Goal: Task Accomplishment & Management: Manage account settings

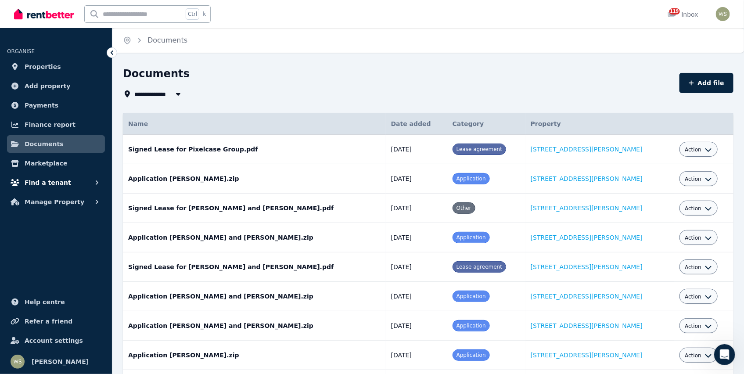
click at [97, 184] on icon "button" at bounding box center [97, 182] width 9 height 9
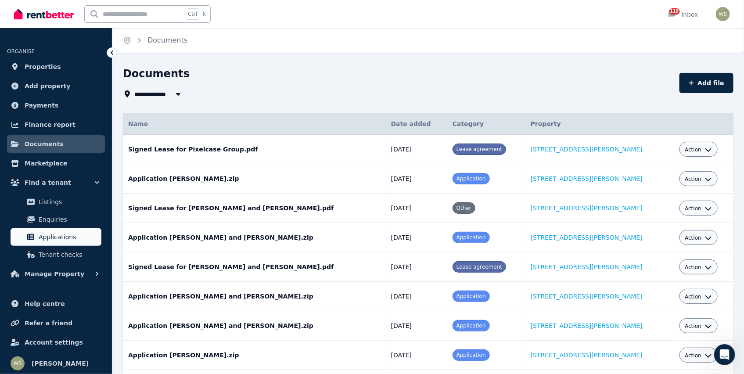
click at [70, 236] on span "Applications" at bounding box center [68, 237] width 59 height 11
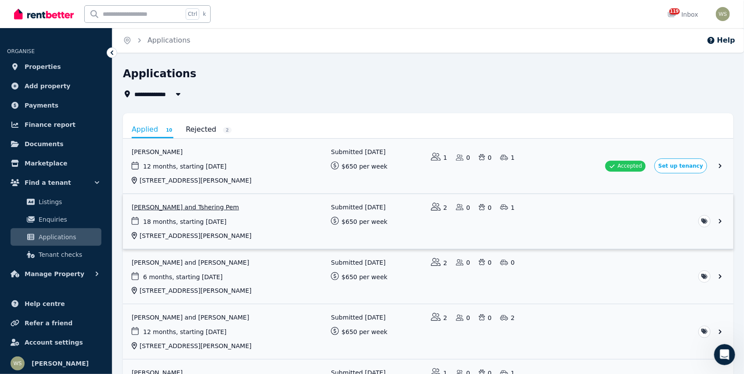
click at [719, 220] on link "View application: Kaka Kaka and Tshering Pem" at bounding box center [428, 221] width 611 height 55
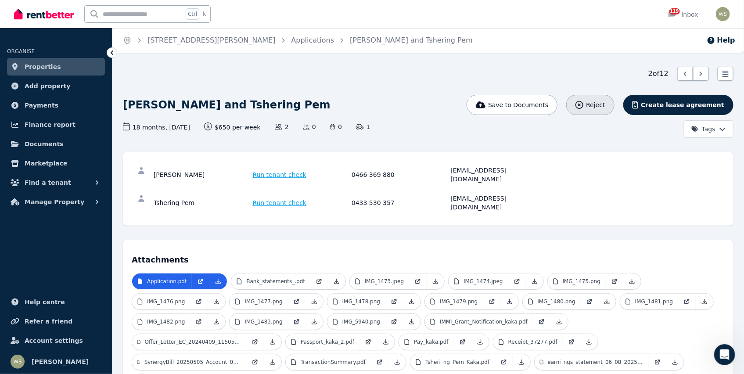
click at [605, 109] on span "Reject" at bounding box center [595, 105] width 19 height 9
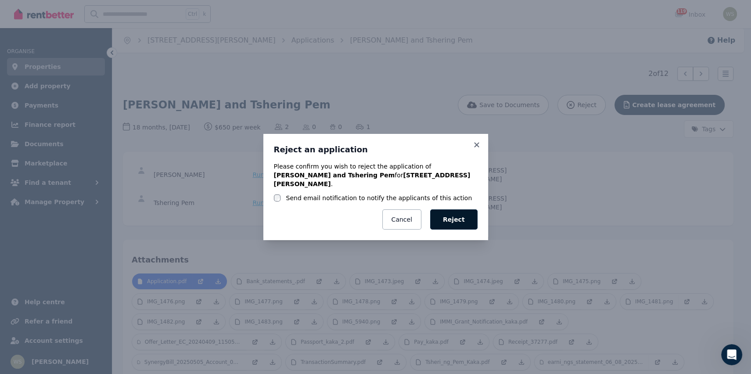
click at [462, 215] on button "Reject" at bounding box center [453, 219] width 47 height 20
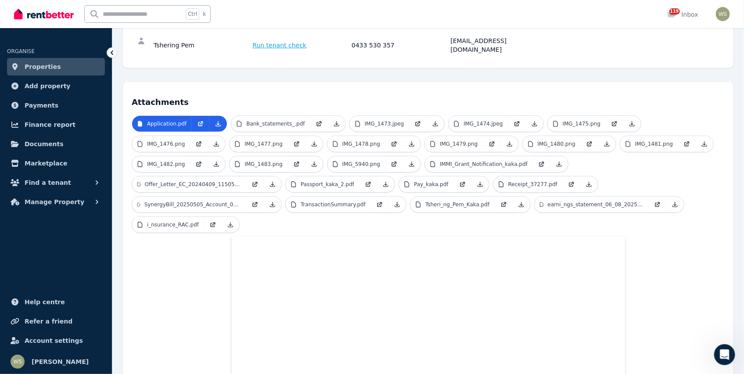
scroll to position [266, 0]
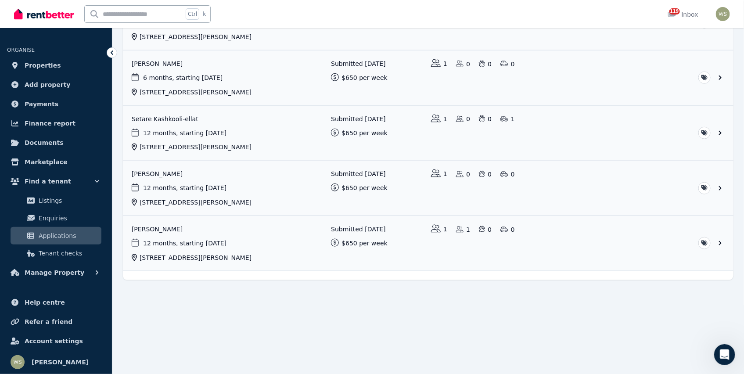
scroll to position [374, 0]
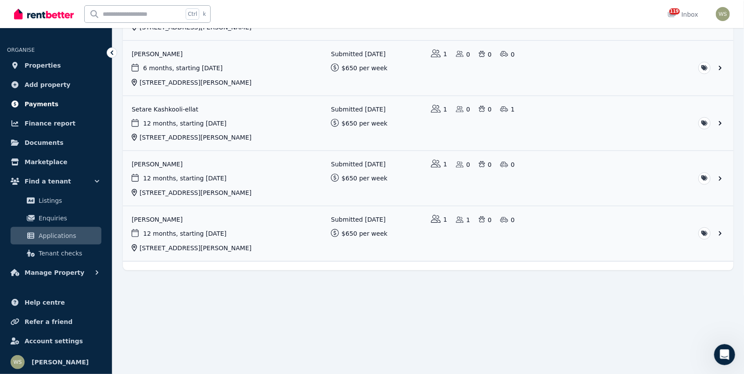
click at [42, 104] on span "Payments" at bounding box center [42, 104] width 34 height 11
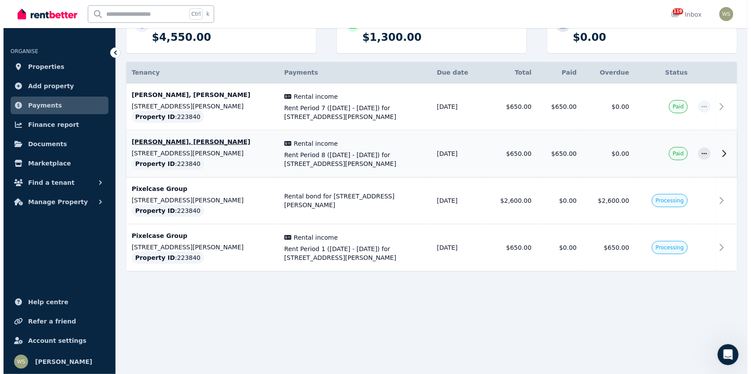
scroll to position [132, 0]
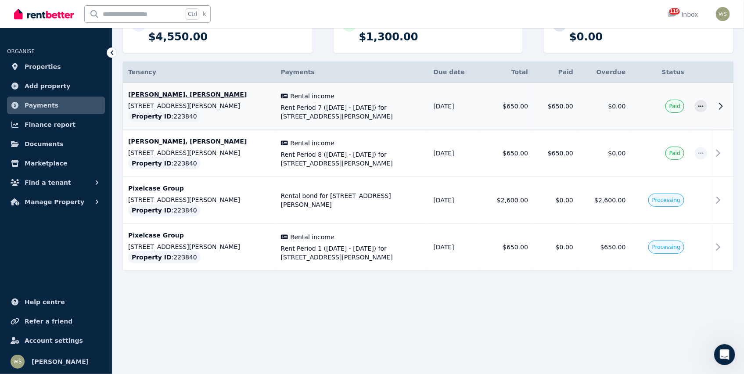
click at [721, 107] on icon at bounding box center [721, 106] width 11 height 11
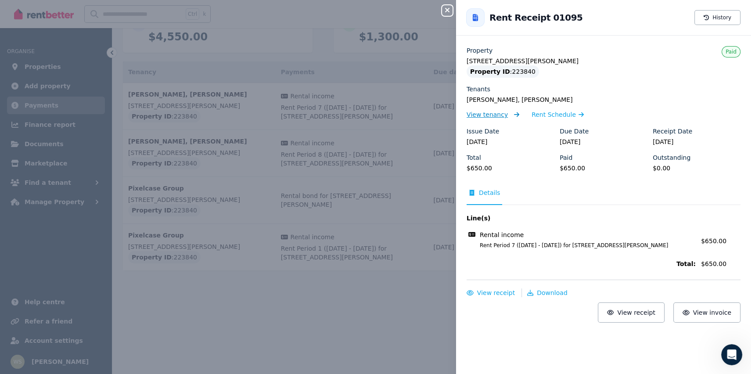
click at [492, 116] on span "View tenancy" at bounding box center [487, 114] width 41 height 9
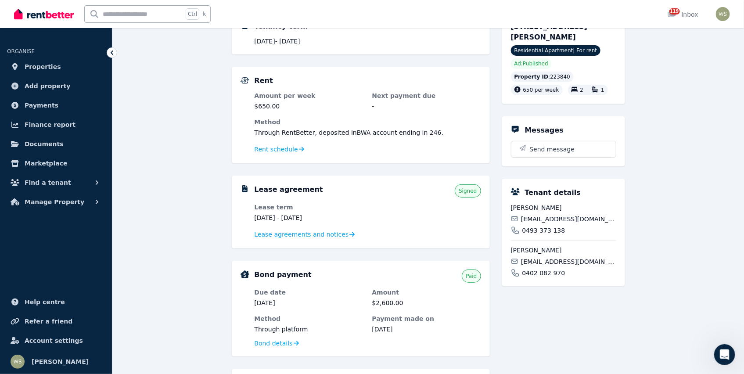
scroll to position [132, 0]
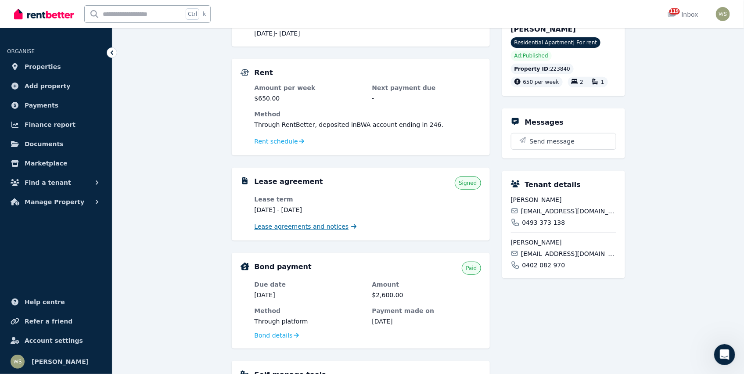
click at [322, 225] on span "Lease agreements and notices" at bounding box center [302, 226] width 94 height 9
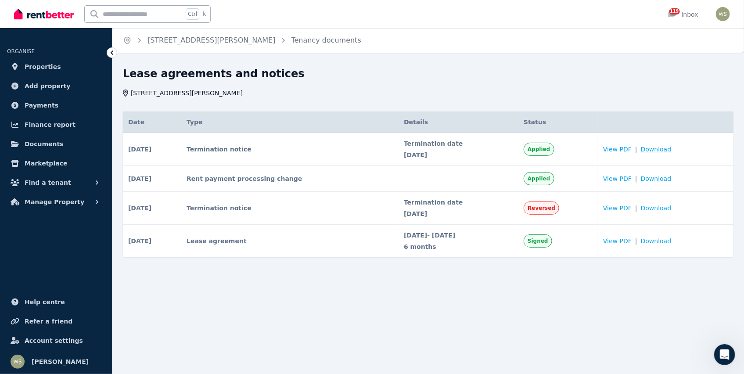
click at [660, 147] on span "Download" at bounding box center [656, 149] width 31 height 9
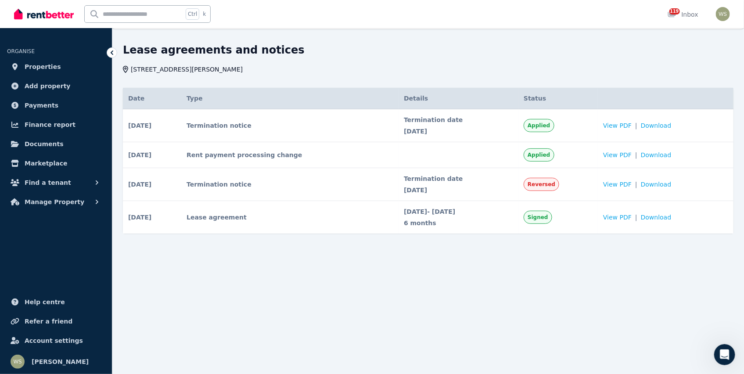
scroll to position [44, 0]
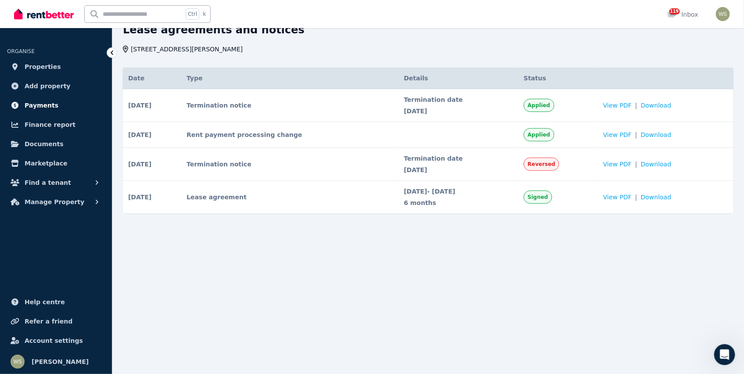
click at [39, 106] on span "Payments" at bounding box center [42, 105] width 34 height 11
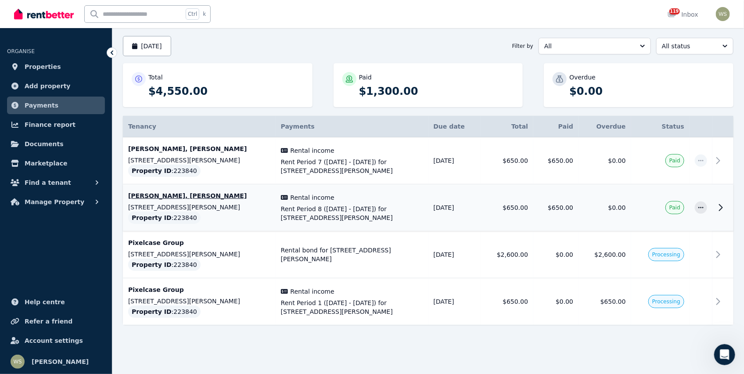
scroll to position [88, 0]
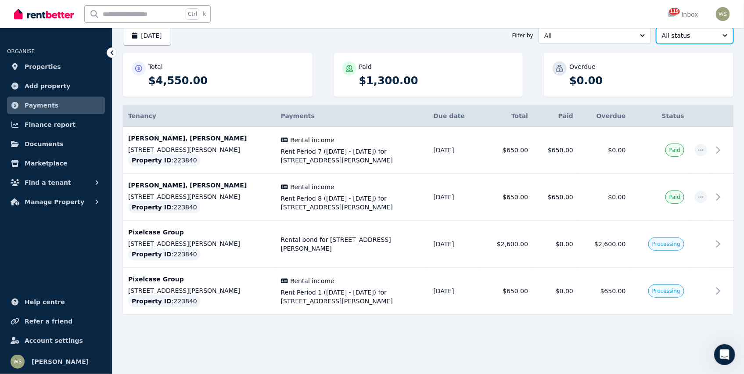
click at [725, 32] on button "All status" at bounding box center [695, 35] width 77 height 17
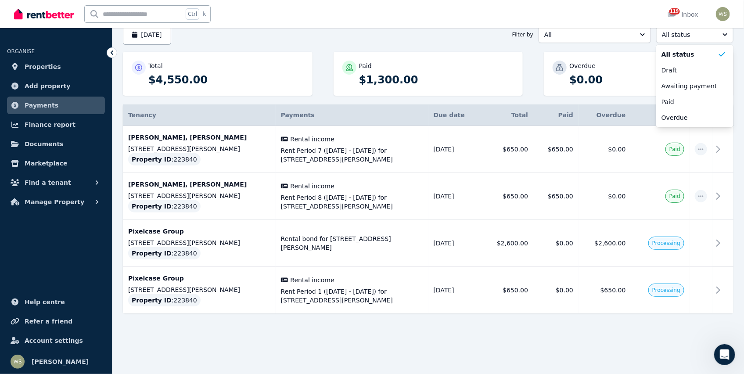
scroll to position [0, 0]
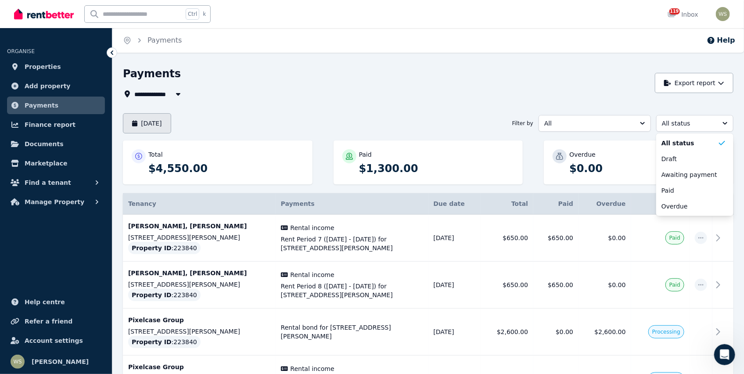
click at [163, 120] on button "August 2025" at bounding box center [147, 123] width 48 height 20
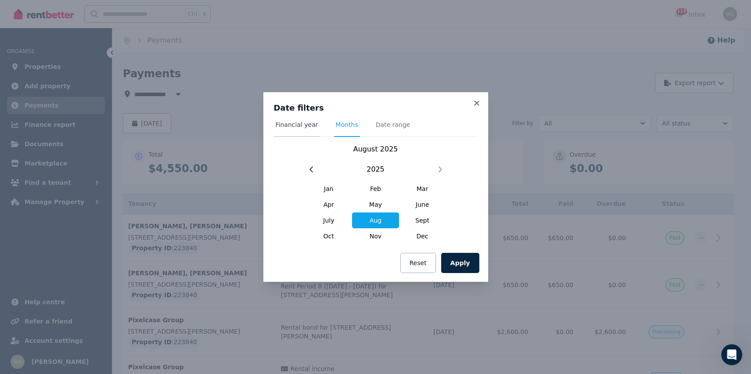
click at [292, 127] on span "Financial year" at bounding box center [297, 124] width 43 height 9
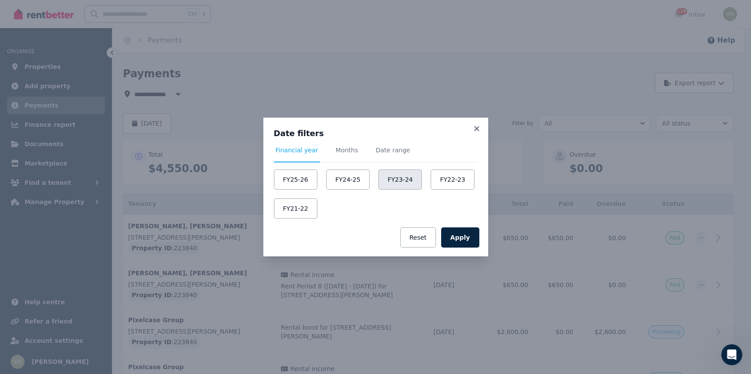
click at [390, 181] on button "FY23-24" at bounding box center [400, 180] width 43 height 20
click at [347, 187] on button "FY24-25" at bounding box center [347, 180] width 43 height 20
click at [459, 239] on button "Apply" at bounding box center [460, 237] width 38 height 20
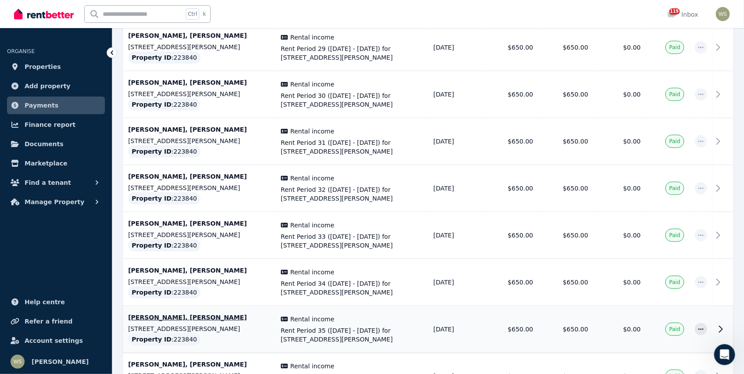
scroll to position [1625, 0]
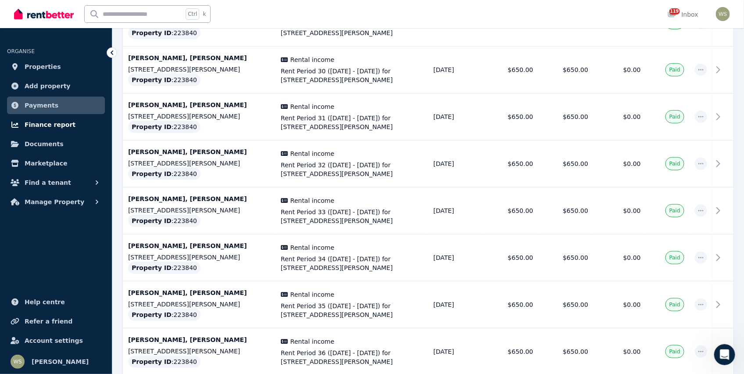
click at [53, 127] on span "Finance report" at bounding box center [50, 124] width 51 height 11
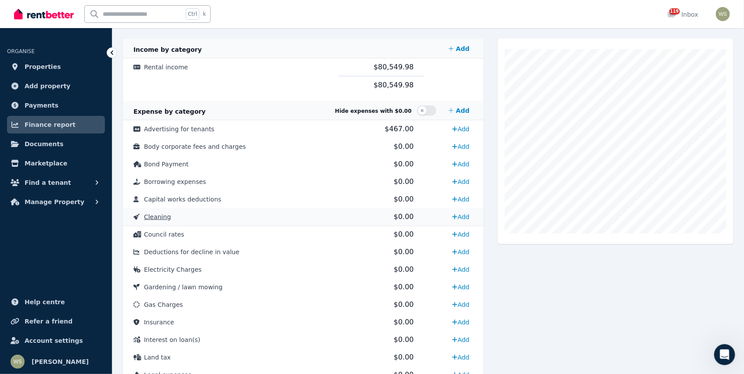
scroll to position [87, 0]
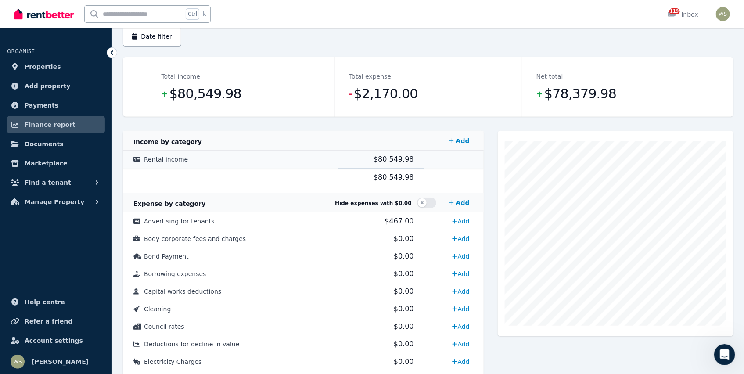
click at [162, 160] on span "Rental income" at bounding box center [166, 159] width 44 height 7
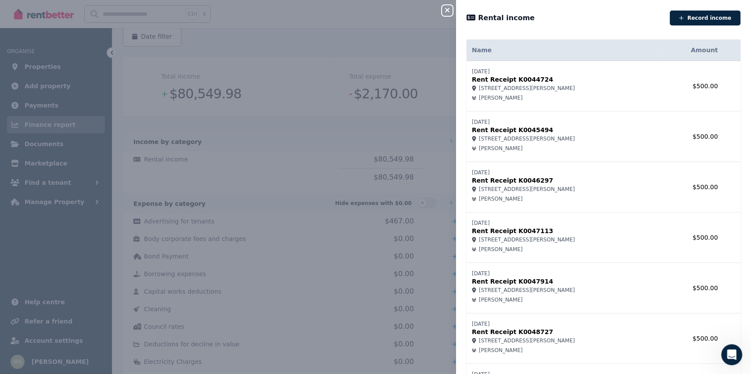
click at [189, 150] on div "Close panel Rental income Record income Name Amount 20/10/2022 Rent Receipt K00…" at bounding box center [375, 187] width 751 height 374
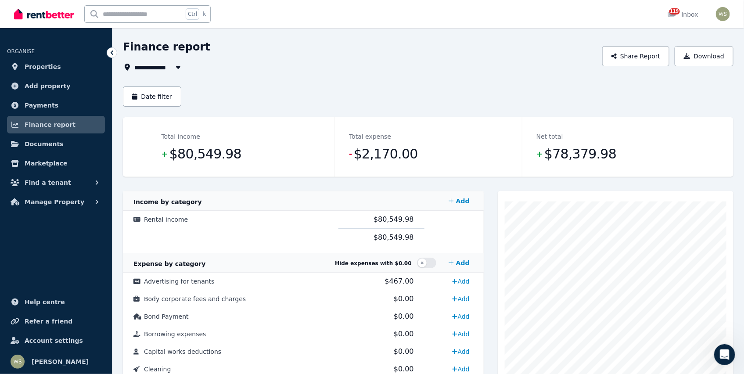
scroll to position [0, 0]
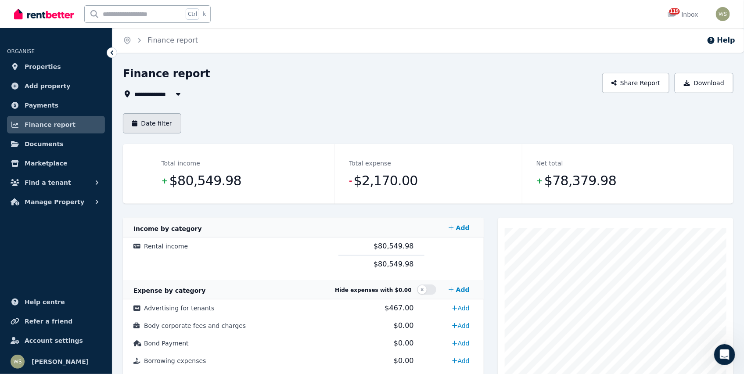
click at [163, 124] on button "Date filter" at bounding box center [152, 123] width 58 height 20
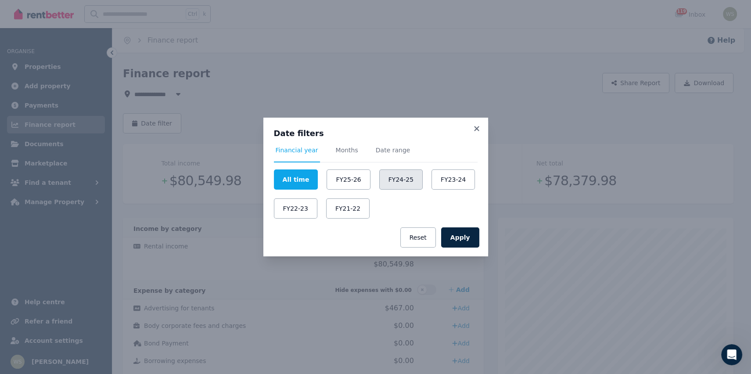
click at [384, 180] on button "FY24-25" at bounding box center [400, 180] width 43 height 20
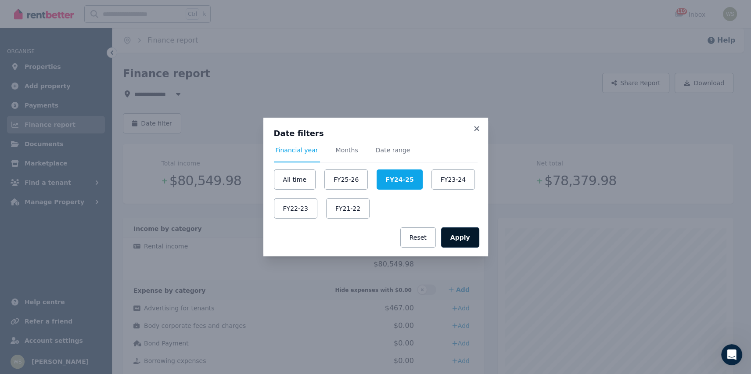
click at [453, 243] on button "Apply" at bounding box center [460, 237] width 38 height 20
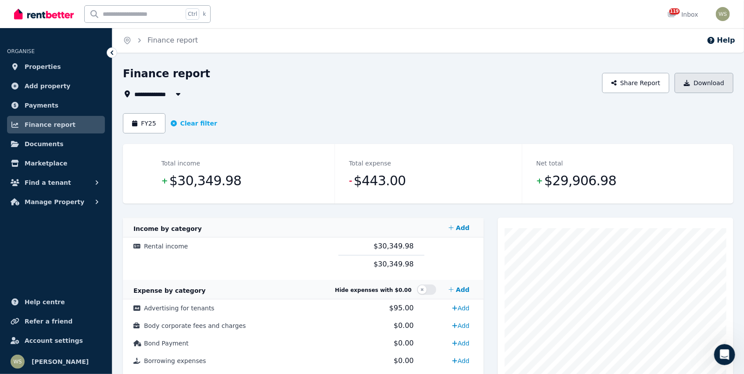
click at [695, 84] on button "Download" at bounding box center [704, 83] width 59 height 20
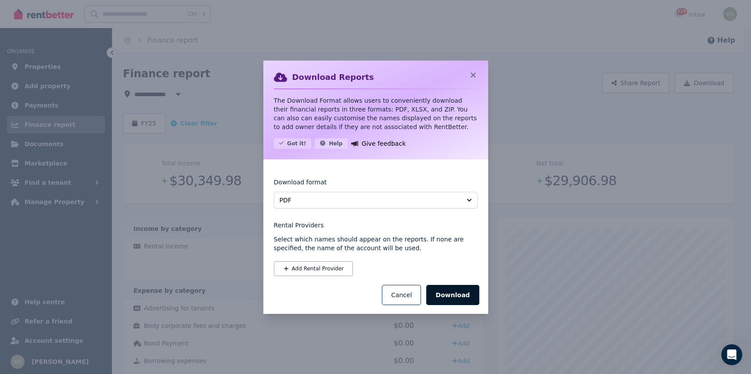
click at [456, 297] on button "Download" at bounding box center [452, 295] width 53 height 20
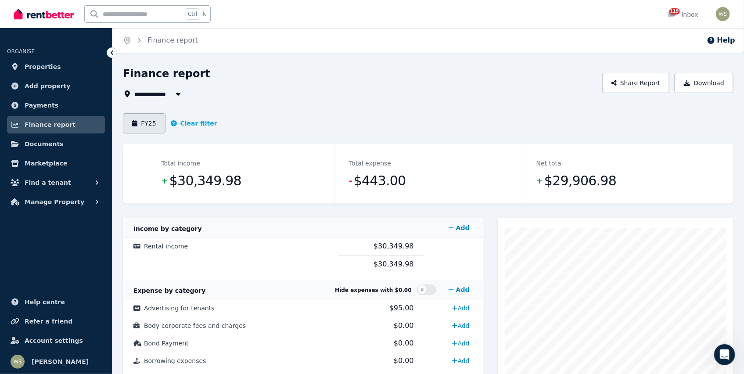
click at [153, 127] on button "FY25" at bounding box center [144, 123] width 43 height 20
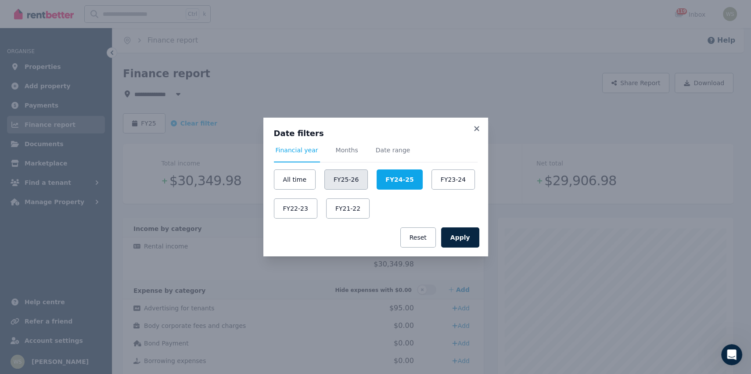
click at [341, 181] on button "FY25-26" at bounding box center [346, 180] width 43 height 20
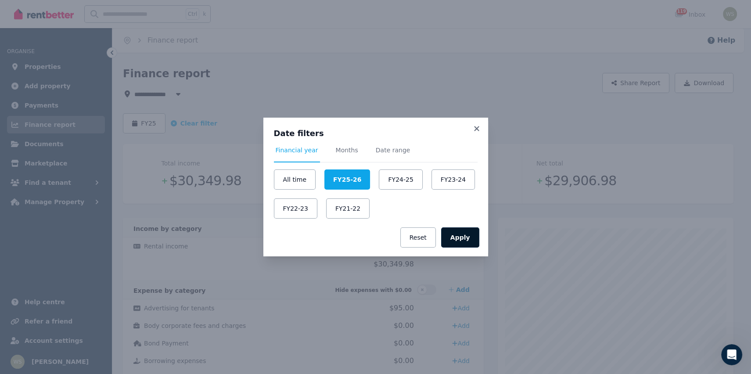
click at [461, 245] on button "Apply" at bounding box center [460, 237] width 38 height 20
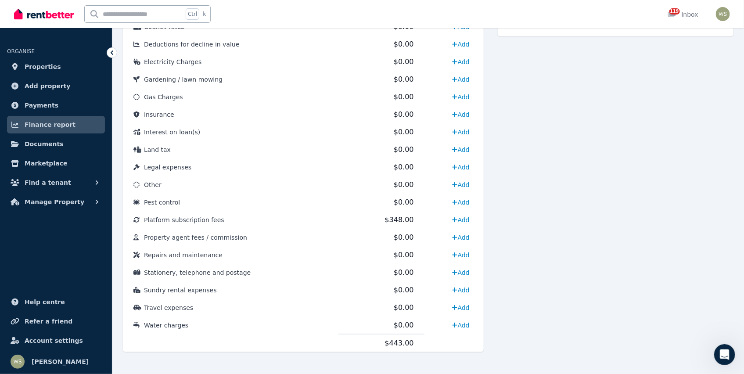
scroll to position [394, 0]
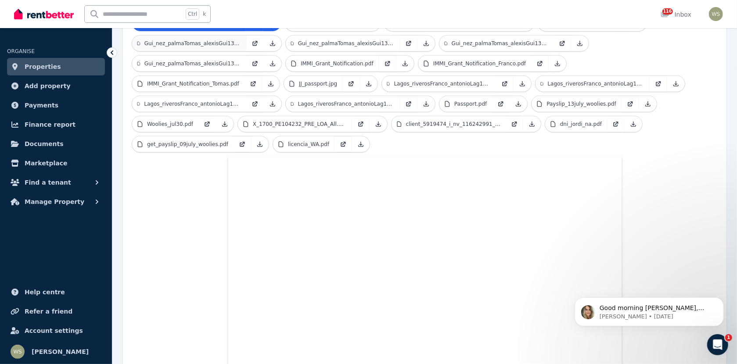
scroll to position [152, 0]
